Goal: Check status: Check status

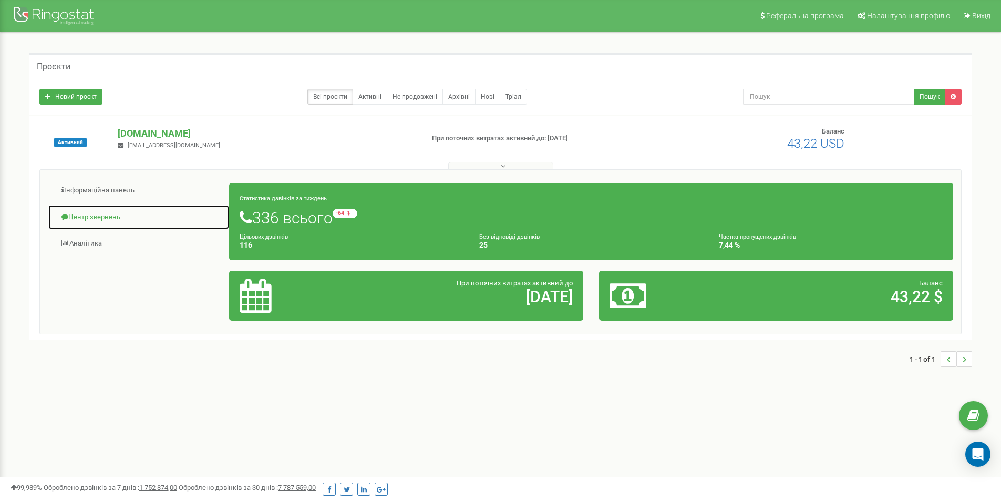
click at [99, 219] on link "Центр звернень" at bounding box center [139, 217] width 182 height 26
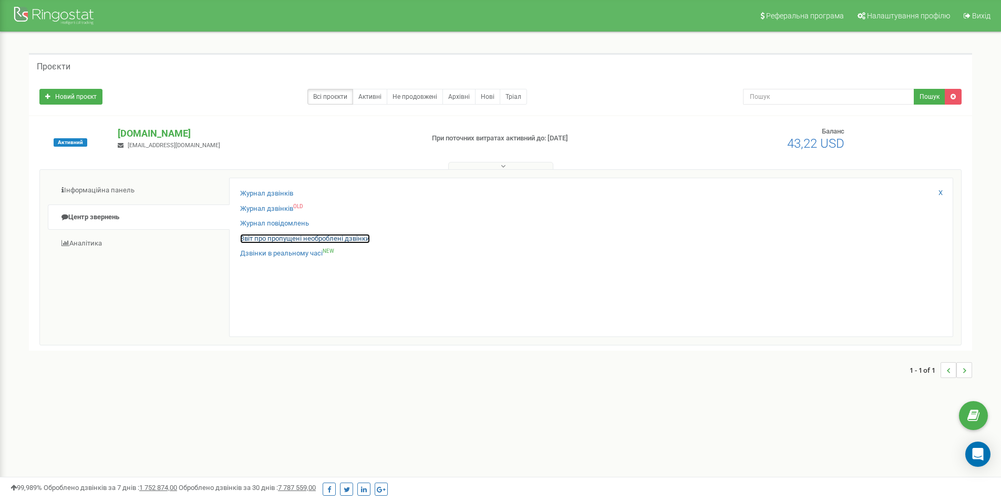
click at [318, 239] on link "Звіт про пропущені необроблені дзвінки" at bounding box center [305, 239] width 130 height 10
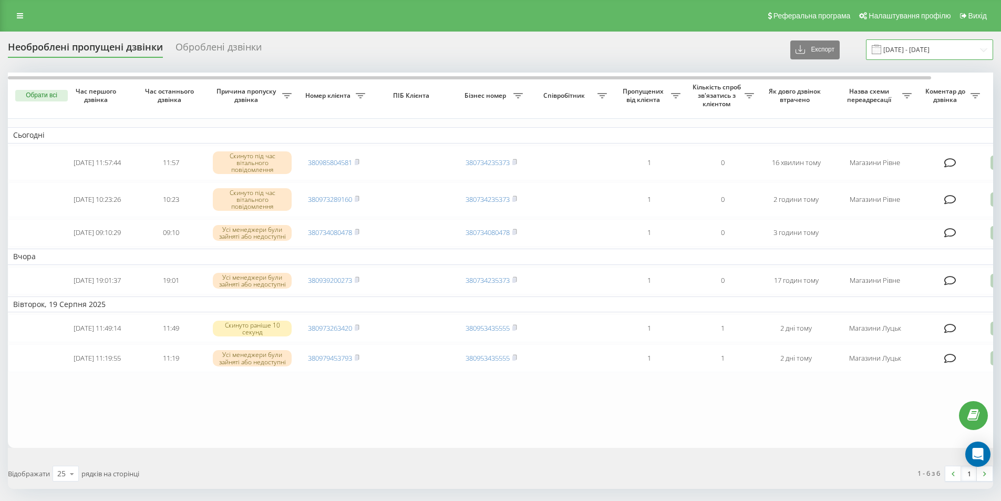
click at [894, 47] on input "[DATE] - [DATE]" at bounding box center [929, 49] width 127 height 20
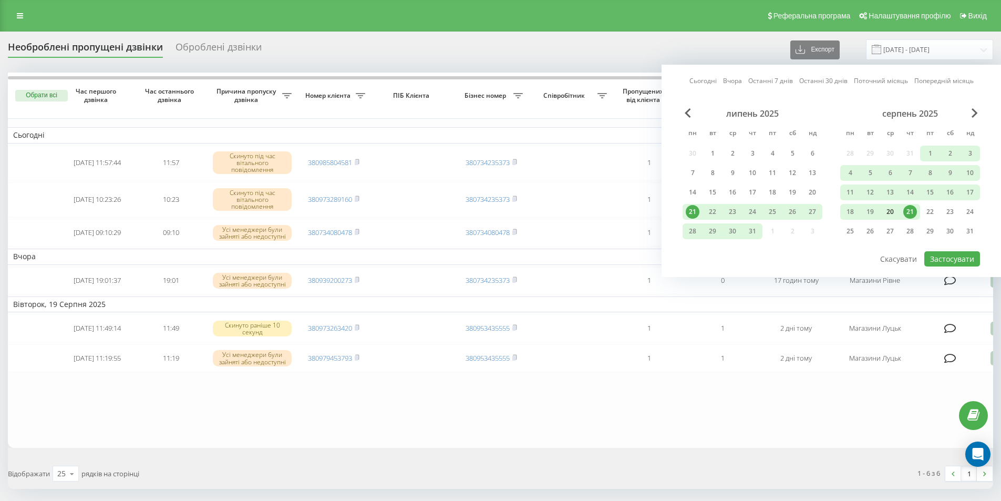
click at [890, 212] on div "20" at bounding box center [890, 212] width 14 height 14
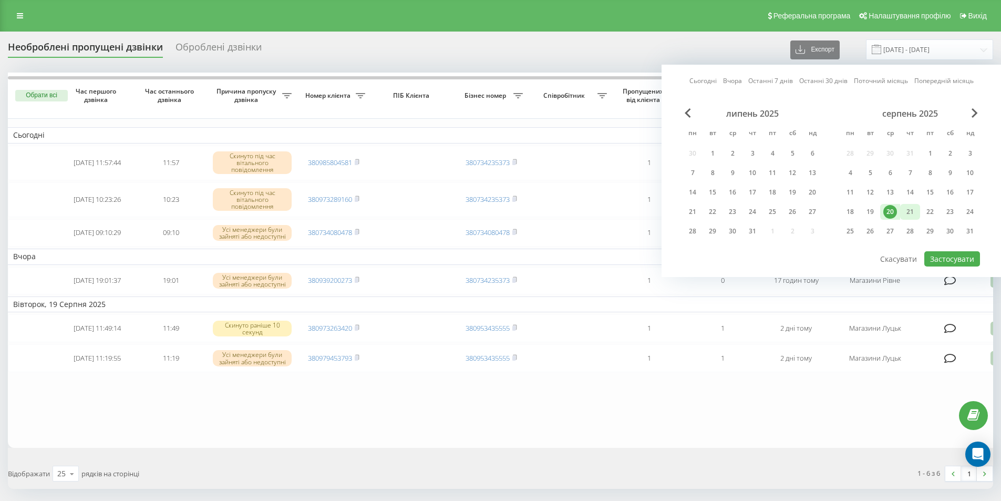
click at [908, 210] on div "21" at bounding box center [910, 212] width 14 height 14
click at [966, 262] on button "Застосувати" at bounding box center [952, 258] width 56 height 15
type input "[DATE] - [DATE]"
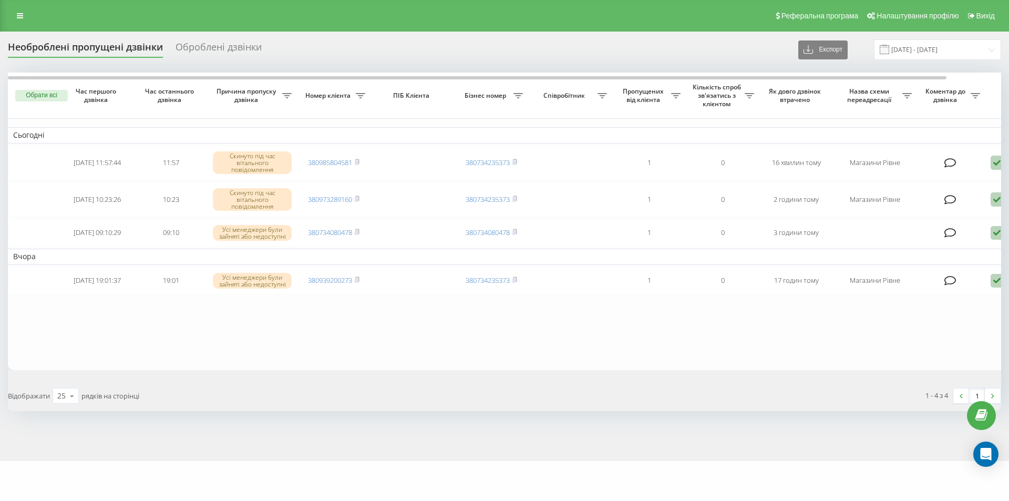
click at [589, 55] on div "Необроблені пропущені дзвінки Оброблені дзвінки Експорт .csv .xlsx [DATE] - [DA…" at bounding box center [504, 49] width 993 height 20
click at [547, 57] on div "Необроблені пропущені дзвінки Оброблені дзвінки Експорт .csv .xlsx [DATE] - [DA…" at bounding box center [504, 49] width 993 height 20
click at [725, 342] on table "Сьогодні [DATE] 11:57:44 11:57 Скинуто під час вітального повідомлення 38098580…" at bounding box center [533, 221] width 1051 height 297
drag, startPoint x: 725, startPoint y: 342, endPoint x: 692, endPoint y: 345, distance: 33.8
click at [692, 345] on table "Сьогодні [DATE] 11:57:44 11:57 Скинуто під час вітального повідомлення 38098580…" at bounding box center [533, 221] width 1051 height 297
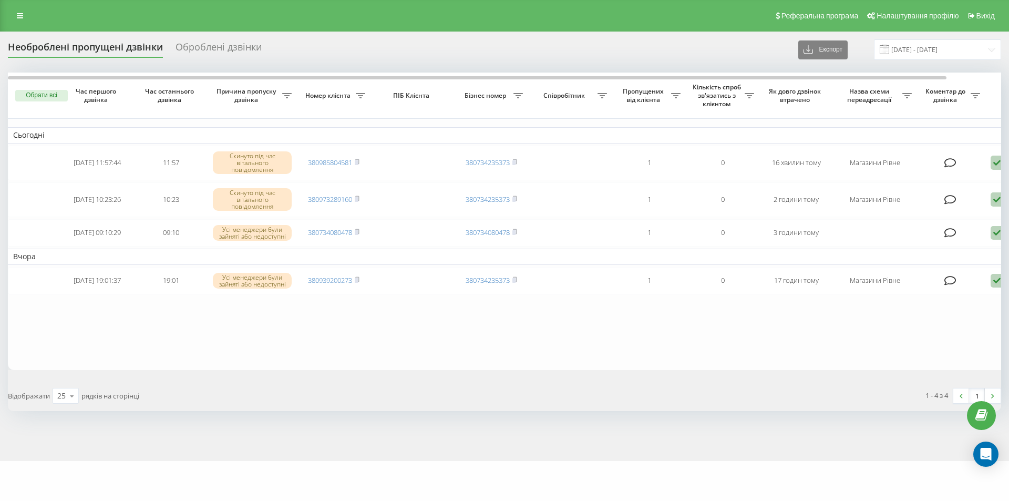
click at [752, 396] on div "1 - 4 з 4 1" at bounding box center [756, 395] width 504 height 30
click at [397, 54] on div "Необроблені пропущені дзвінки Оброблені дзвінки Експорт .csv .xlsx [DATE] - [DA…" at bounding box center [504, 49] width 993 height 20
